Goal: Task Accomplishment & Management: Use online tool/utility

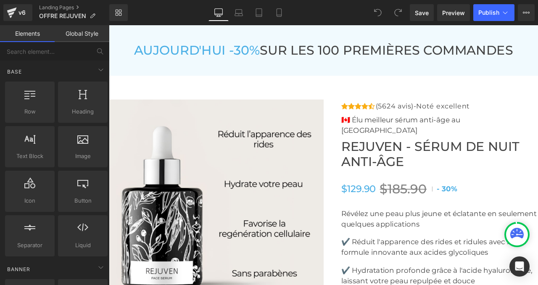
scroll to position [3102, 0]
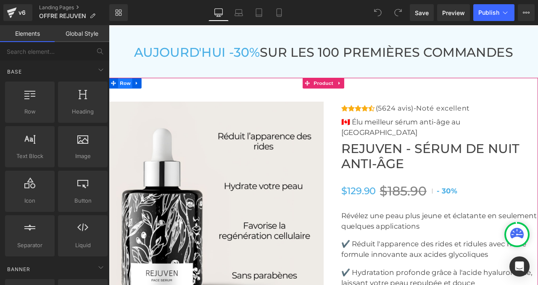
click at [131, 100] on span "Row" at bounding box center [128, 93] width 17 height 13
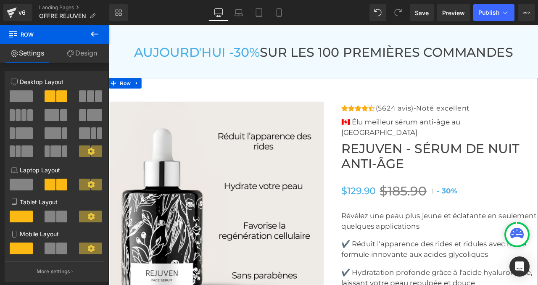
click at [89, 52] on link "Design" at bounding box center [82, 53] width 55 height 19
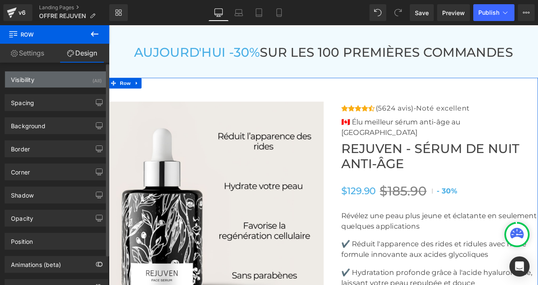
click at [40, 79] on div "Visibility (All)" at bounding box center [56, 80] width 103 height 16
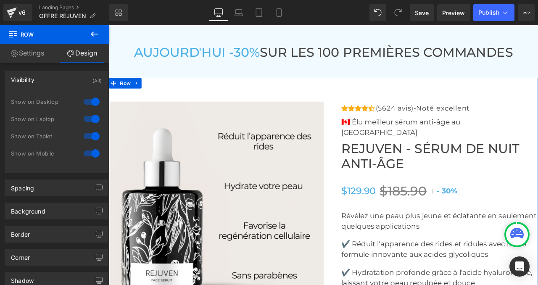
click at [87, 53] on link "Design" at bounding box center [82, 53] width 55 height 19
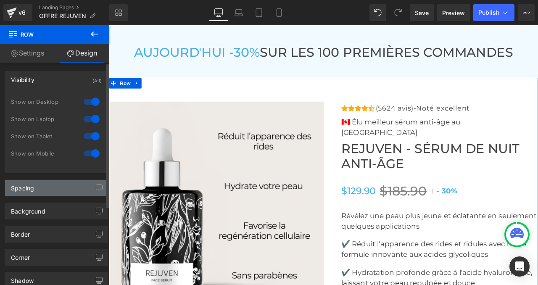
click at [61, 186] on div "Spacing" at bounding box center [56, 188] width 103 height 16
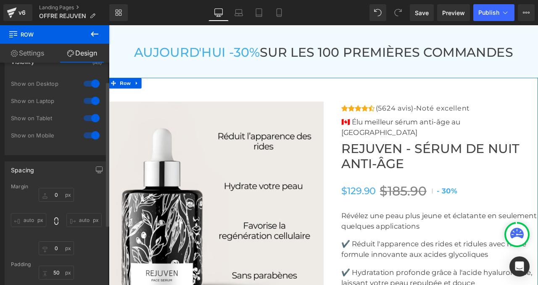
scroll to position [29, 0]
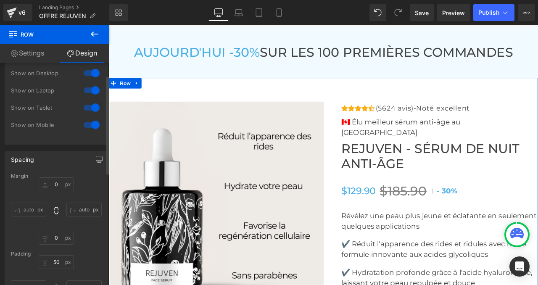
click at [31, 208] on input "auto" at bounding box center [28, 210] width 35 height 14
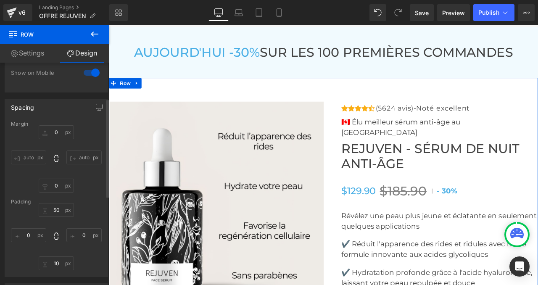
scroll to position [90, 0]
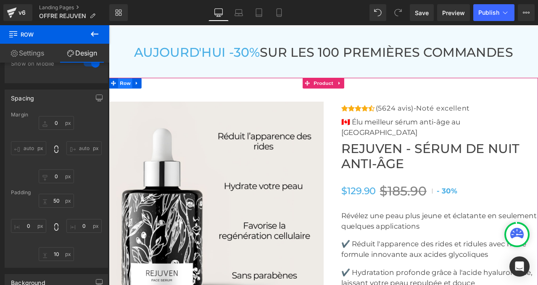
click at [127, 100] on span "Row" at bounding box center [128, 93] width 17 height 13
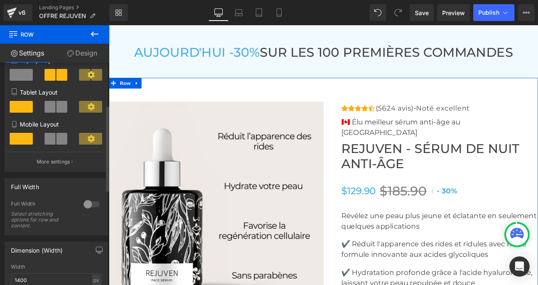
scroll to position [151, 0]
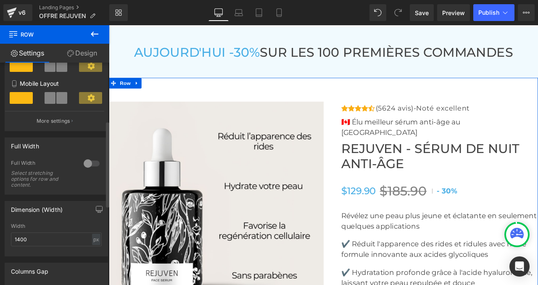
click at [85, 166] on div at bounding box center [92, 163] width 20 height 13
click at [90, 165] on div at bounding box center [92, 163] width 20 height 13
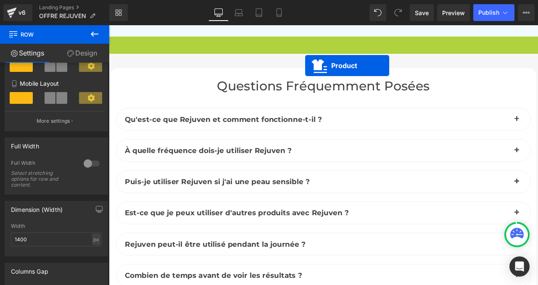
scroll to position [3134, 0]
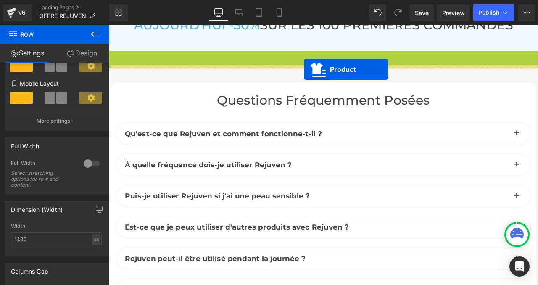
drag, startPoint x: 342, startPoint y: 61, endPoint x: 340, endPoint y: 78, distance: 16.5
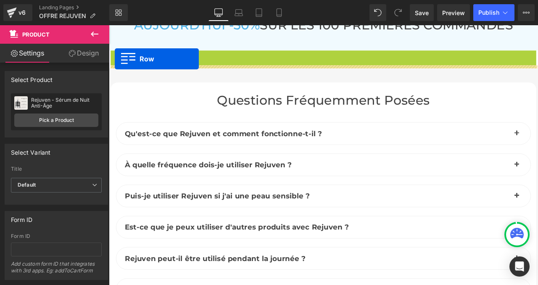
drag, startPoint x: 115, startPoint y: 80, endPoint x: 116, endPoint y: 65, distance: 14.7
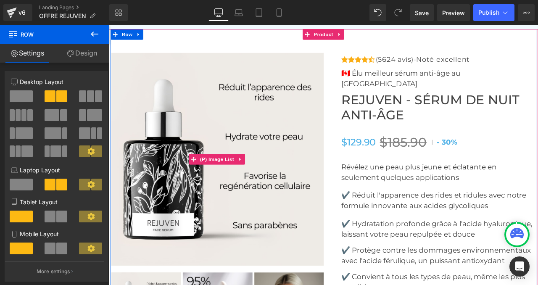
scroll to position [3149, 0]
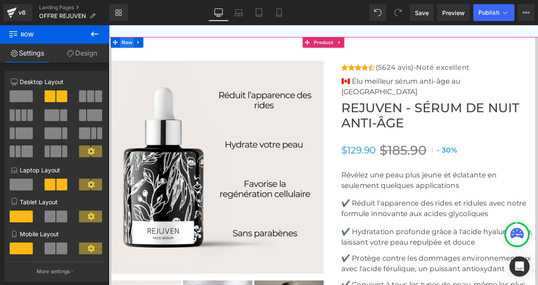
click at [130, 52] on span "Row" at bounding box center [130, 46] width 17 height 13
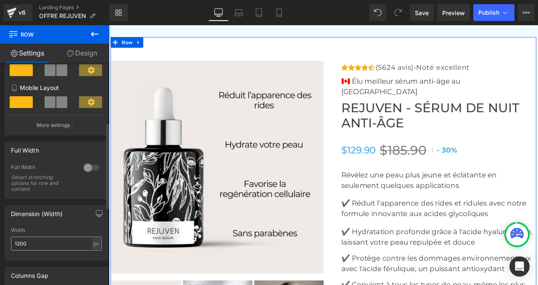
scroll to position [155, 0]
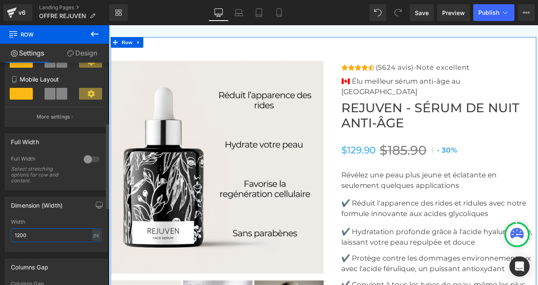
click at [32, 236] on input "1200" at bounding box center [56, 235] width 91 height 14
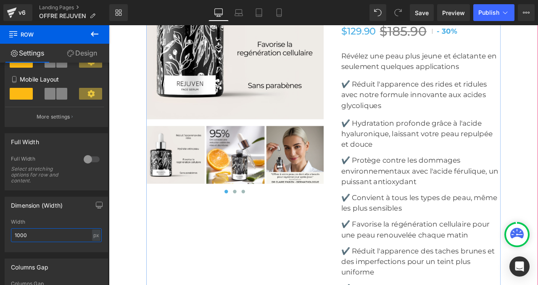
scroll to position [3290, 0]
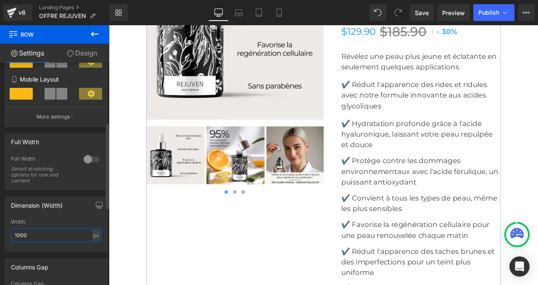
click at [41, 238] on input "1000" at bounding box center [56, 235] width 91 height 14
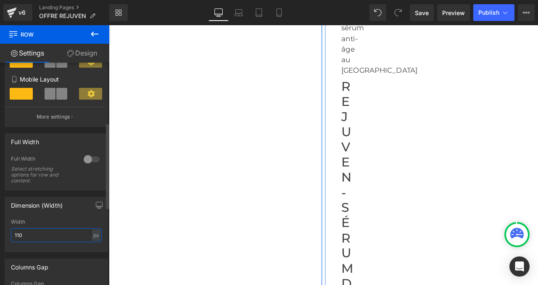
type input "1100"
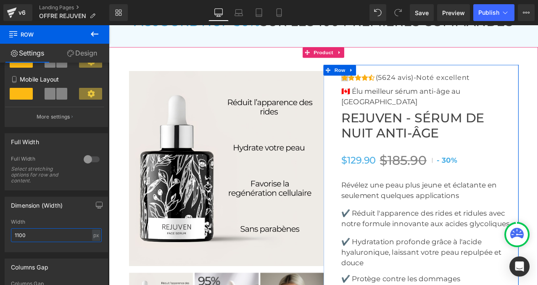
scroll to position [3136, 0]
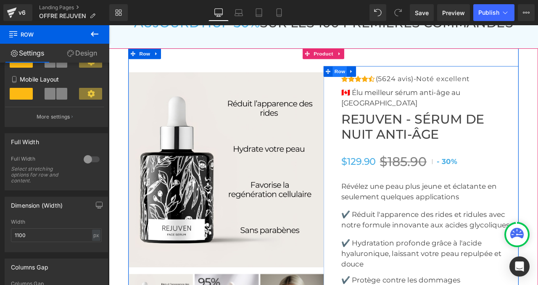
click at [382, 87] on span "Row" at bounding box center [382, 80] width 17 height 13
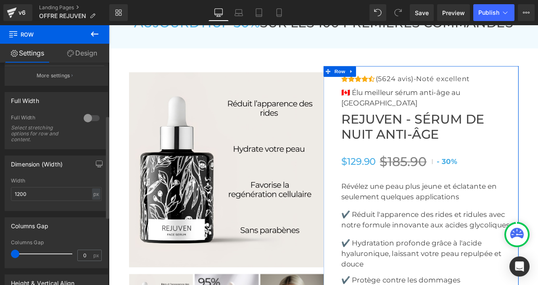
scroll to position [125, 0]
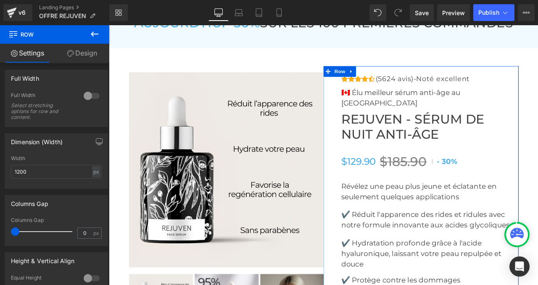
click at [85, 50] on link "Design" at bounding box center [82, 53] width 55 height 19
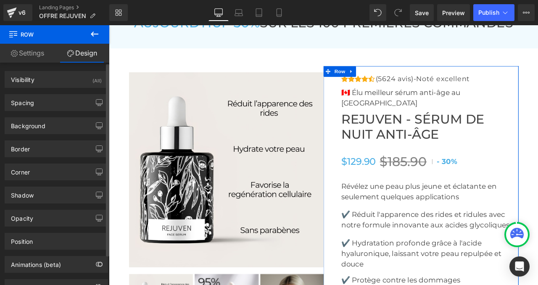
click at [50, 111] on div "Background Color & Image color Color % Image Replace Image Upload image or Brow…" at bounding box center [56, 122] width 113 height 23
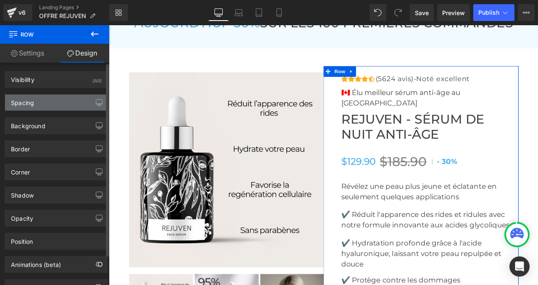
click at [49, 102] on div "Spacing" at bounding box center [56, 103] width 103 height 16
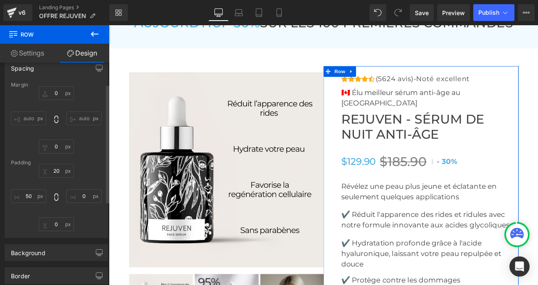
scroll to position [66, 0]
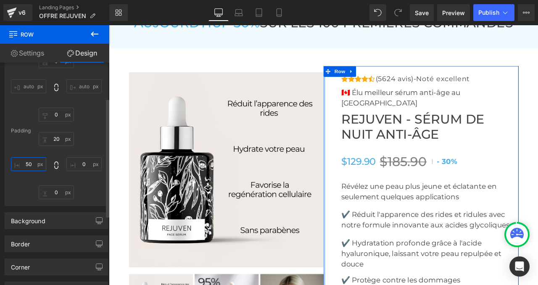
click at [31, 166] on input "text" at bounding box center [28, 164] width 35 height 14
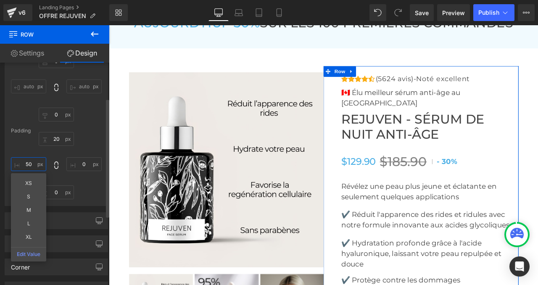
click at [31, 166] on input "text" at bounding box center [28, 164] width 35 height 14
type input "50"
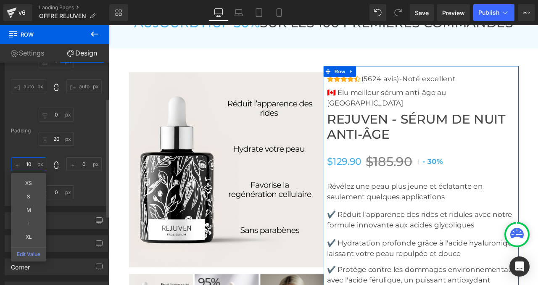
type input "1"
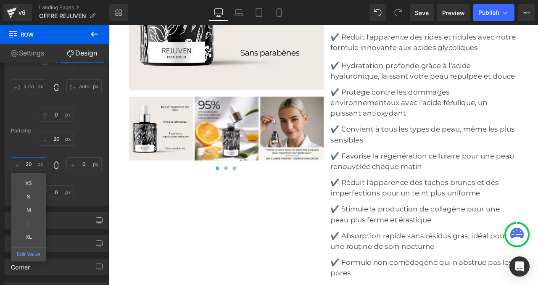
scroll to position [3346, 0]
type input "20"
click at [426, 14] on span "Save" at bounding box center [422, 12] width 14 height 9
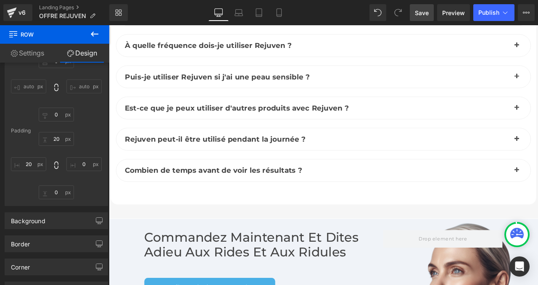
scroll to position [4332, 0]
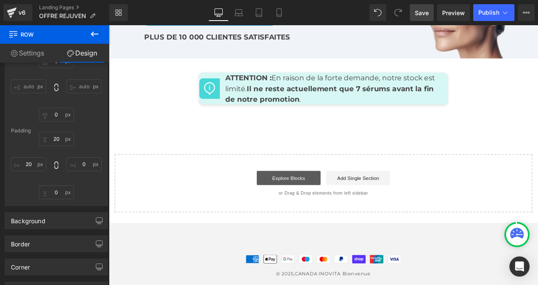
click at [317, 198] on link "Explore Blocks" at bounding box center [322, 206] width 76 height 17
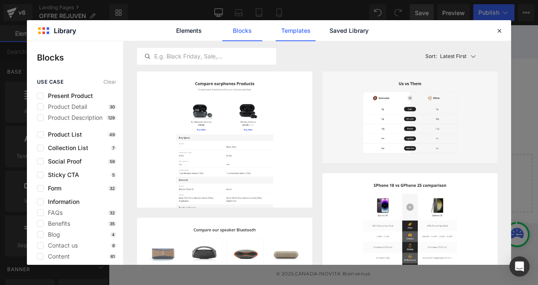
click at [303, 30] on link "Templates" at bounding box center [296, 30] width 40 height 21
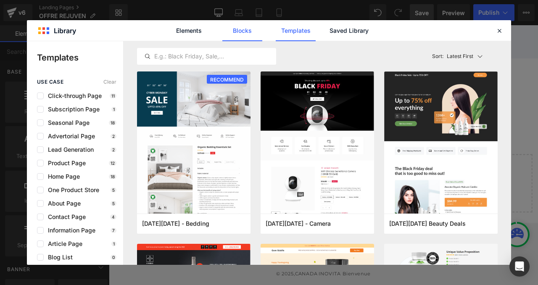
click at [237, 29] on link "Blocks" at bounding box center [243, 30] width 40 height 21
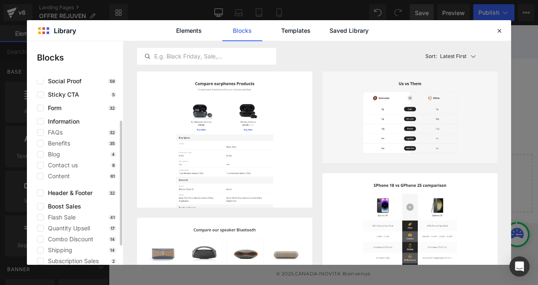
scroll to position [90, 0]
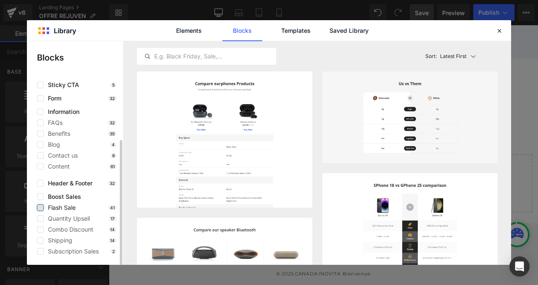
click at [42, 209] on label at bounding box center [40, 207] width 7 height 7
click at [40, 208] on input "checkbox" at bounding box center [40, 208] width 0 height 0
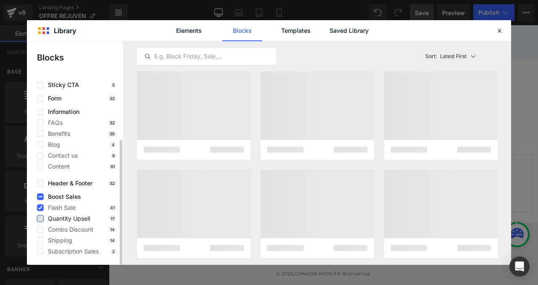
click at [40, 218] on label at bounding box center [40, 218] width 7 height 7
click at [40, 219] on input "checkbox" at bounding box center [40, 219] width 0 height 0
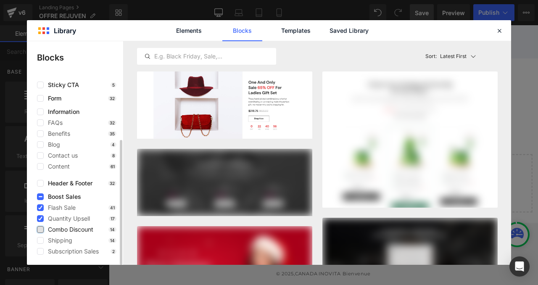
click at [40, 230] on label at bounding box center [40, 229] width 7 height 7
click at [40, 230] on input "checkbox" at bounding box center [40, 230] width 0 height 0
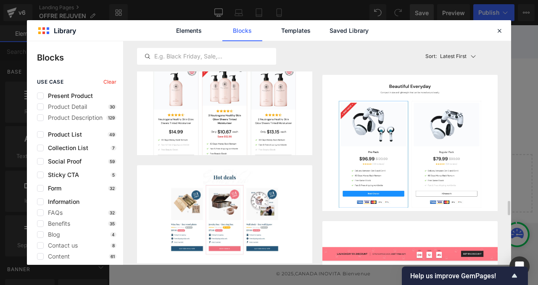
scroll to position [2433, 0]
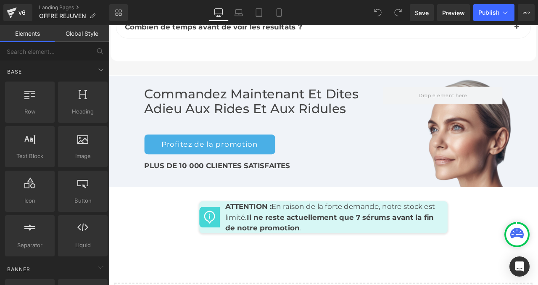
scroll to position [4226, 0]
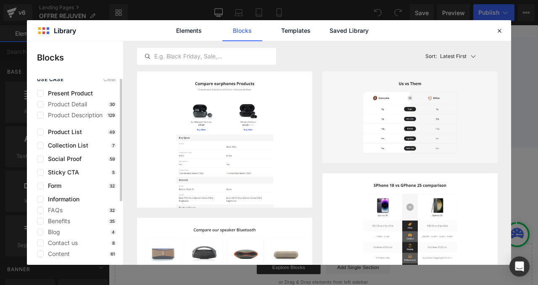
scroll to position [0, 0]
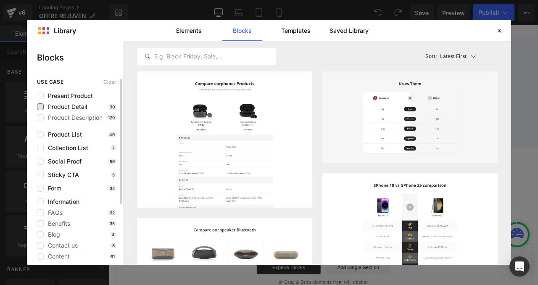
click at [65, 107] on span "Product Detail" at bounding box center [65, 106] width 43 height 7
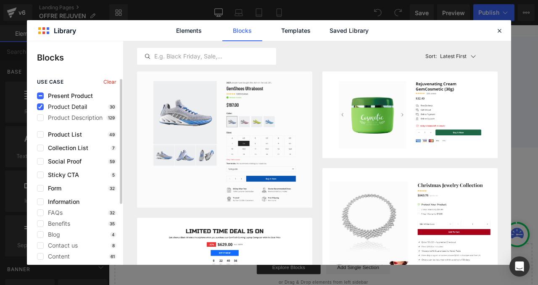
click at [65, 107] on span "Product Detail" at bounding box center [65, 106] width 43 height 7
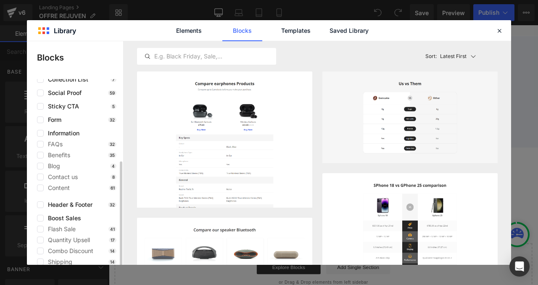
scroll to position [90, 0]
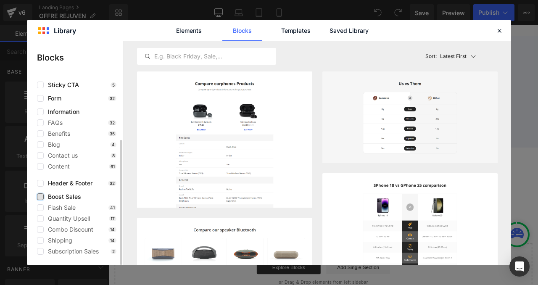
click at [42, 194] on label at bounding box center [40, 197] width 7 height 7
click at [40, 197] on input "checkbox" at bounding box center [40, 197] width 0 height 0
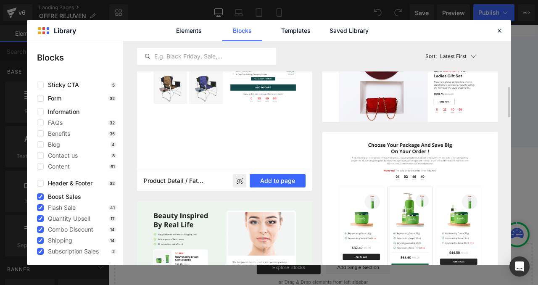
scroll to position [0, 0]
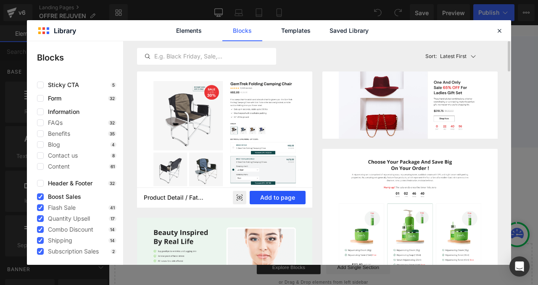
click at [263, 197] on button "Add to page" at bounding box center [278, 197] width 56 height 13
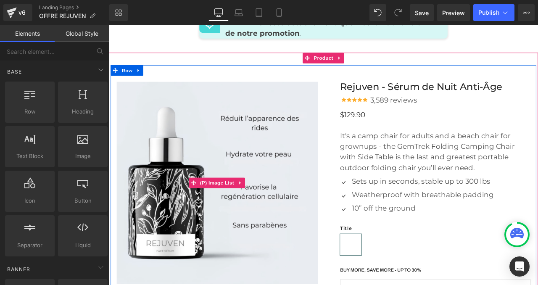
scroll to position [4421, 0]
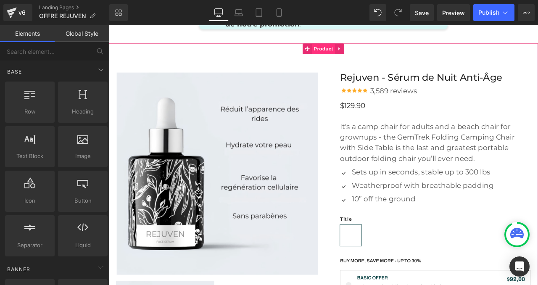
click at [363, 48] on span "Product" at bounding box center [363, 53] width 27 height 13
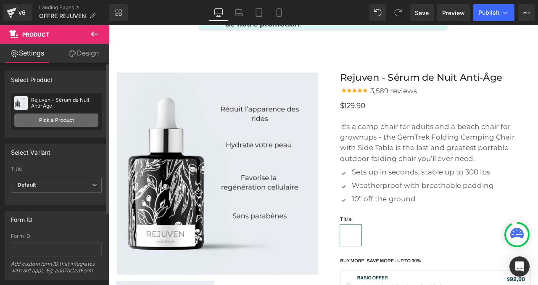
click at [53, 119] on link "Pick a Product" at bounding box center [56, 120] width 84 height 13
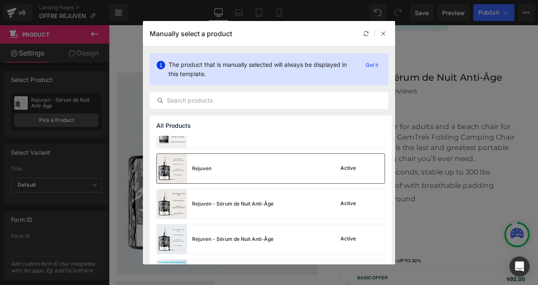
scroll to position [233, 0]
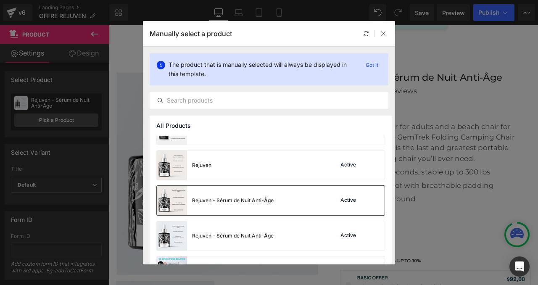
click at [305, 203] on div "Rejuven - Sérum de Nuit Anti-Âge Active" at bounding box center [271, 200] width 228 height 29
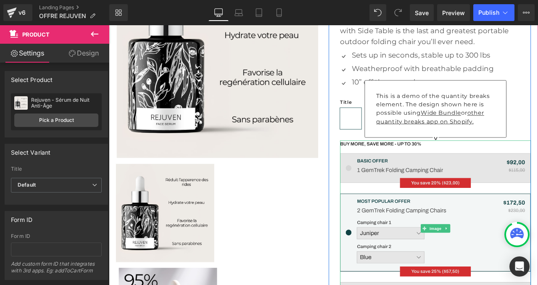
scroll to position [4561, 0]
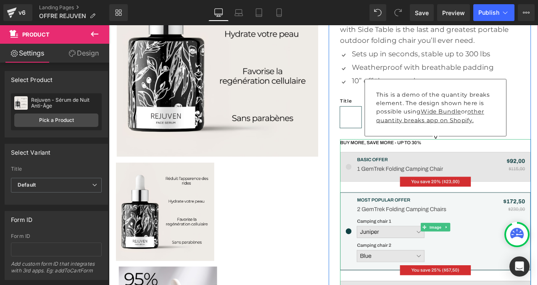
click at [451, 182] on img at bounding box center [496, 264] width 226 height 209
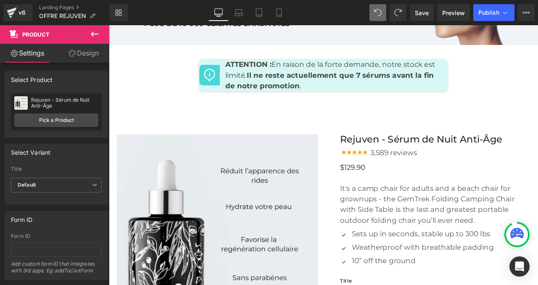
scroll to position [4327, 0]
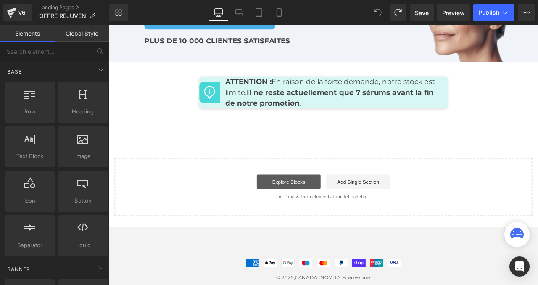
click at [343, 202] on link "Explore Blocks" at bounding box center [322, 210] width 76 height 17
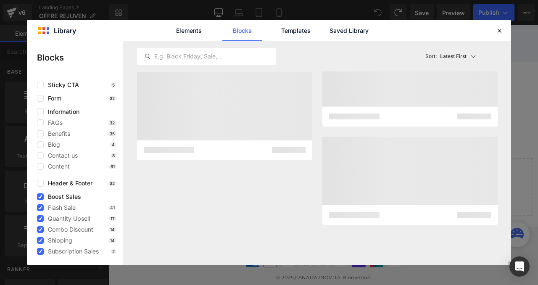
scroll to position [13812, 0]
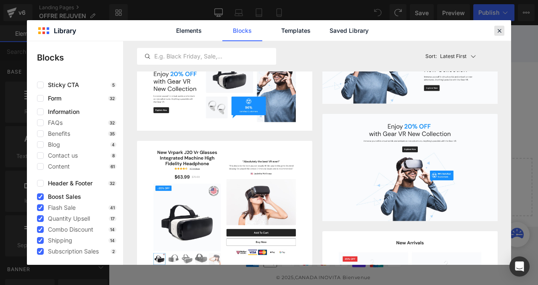
click at [497, 29] on icon at bounding box center [500, 31] width 8 height 8
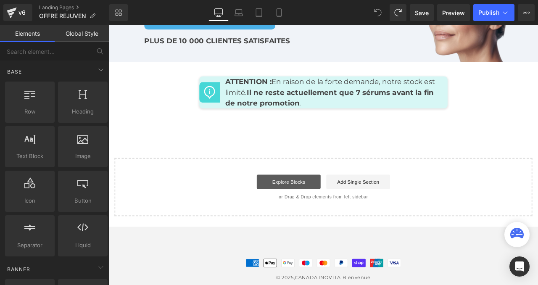
click at [343, 202] on link "Explore Blocks" at bounding box center [322, 210] width 76 height 17
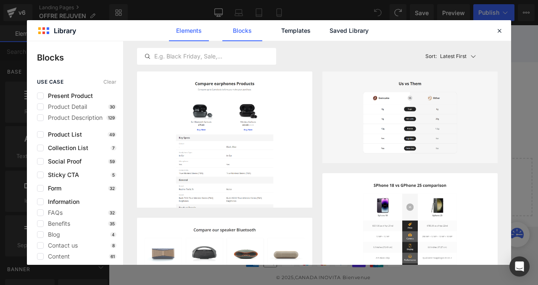
click at [180, 36] on link "Elements" at bounding box center [189, 30] width 40 height 21
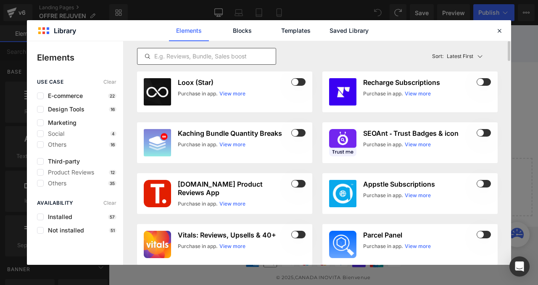
click at [199, 56] on input "text" at bounding box center [207, 56] width 138 height 10
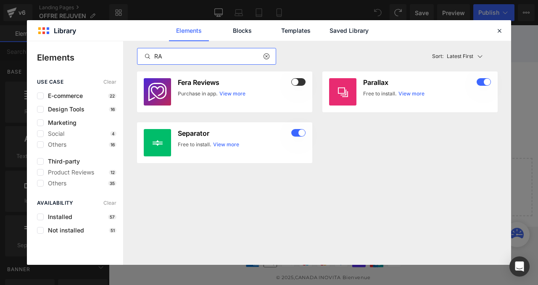
type input "R"
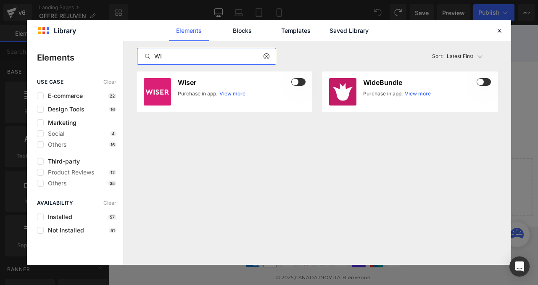
type input "W"
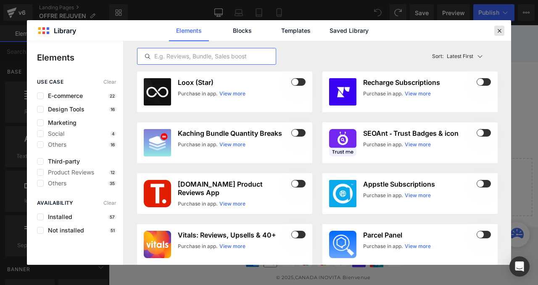
click at [498, 28] on icon at bounding box center [500, 31] width 8 height 8
